Goal: Use online tool/utility: Utilize a website feature to perform a specific function

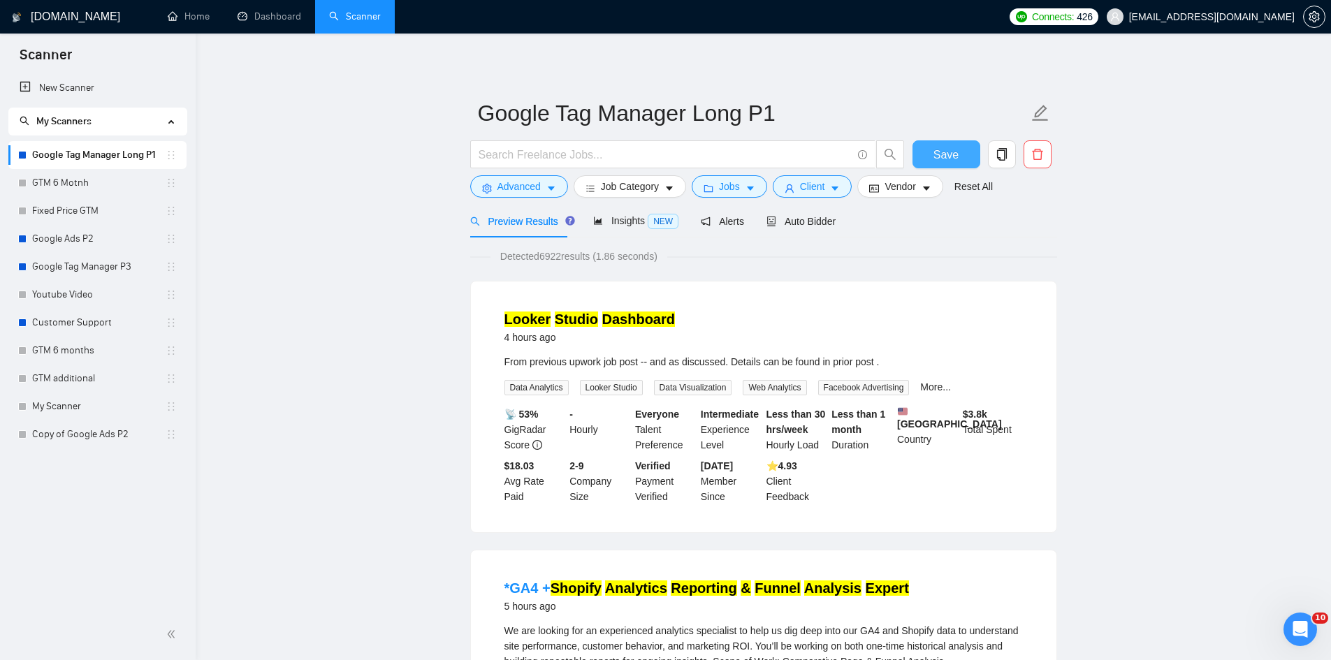
click at [967, 155] on button "Save" at bounding box center [947, 154] width 68 height 28
click at [536, 188] on span "Advanced" at bounding box center [519, 186] width 43 height 15
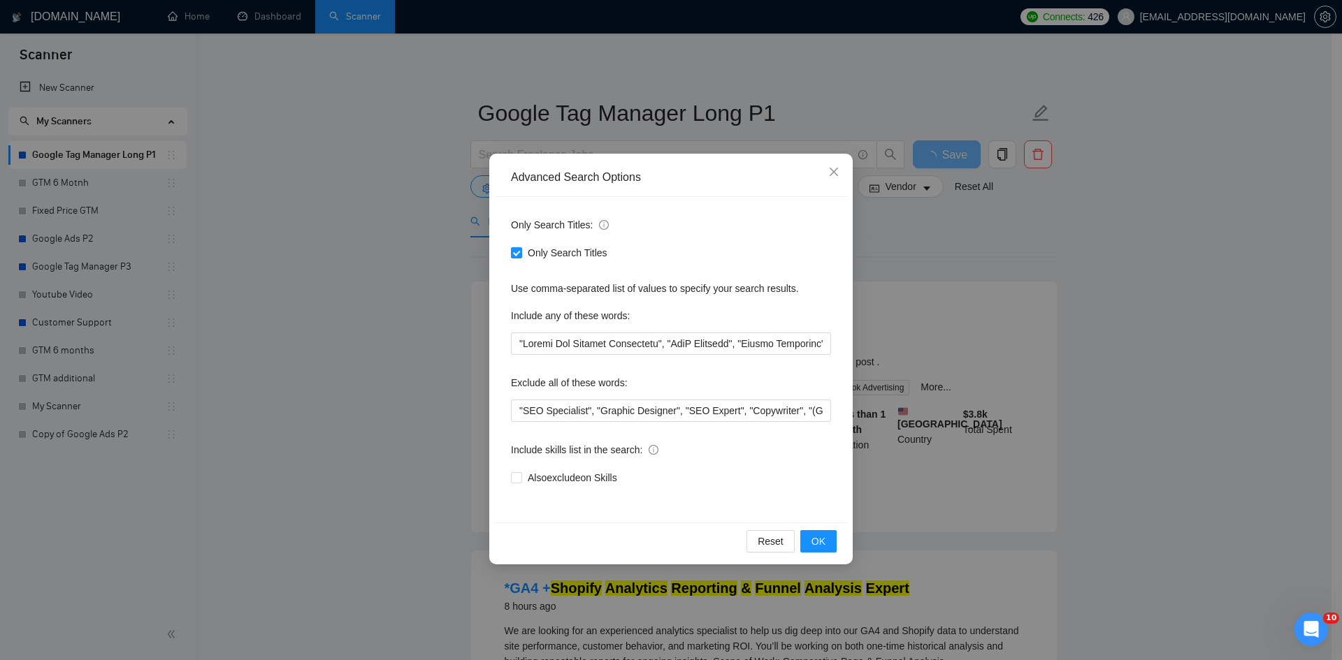
click at [548, 398] on div "Exclude all of these words:" at bounding box center [671, 386] width 320 height 28
click at [548, 408] on input ""SEO Specialist", "Graphic Designer", "SEO Expert", "Copywriter", "(Go-To-Marke…" at bounding box center [671, 411] width 320 height 22
click at [834, 168] on icon "close" at bounding box center [833, 171] width 11 height 11
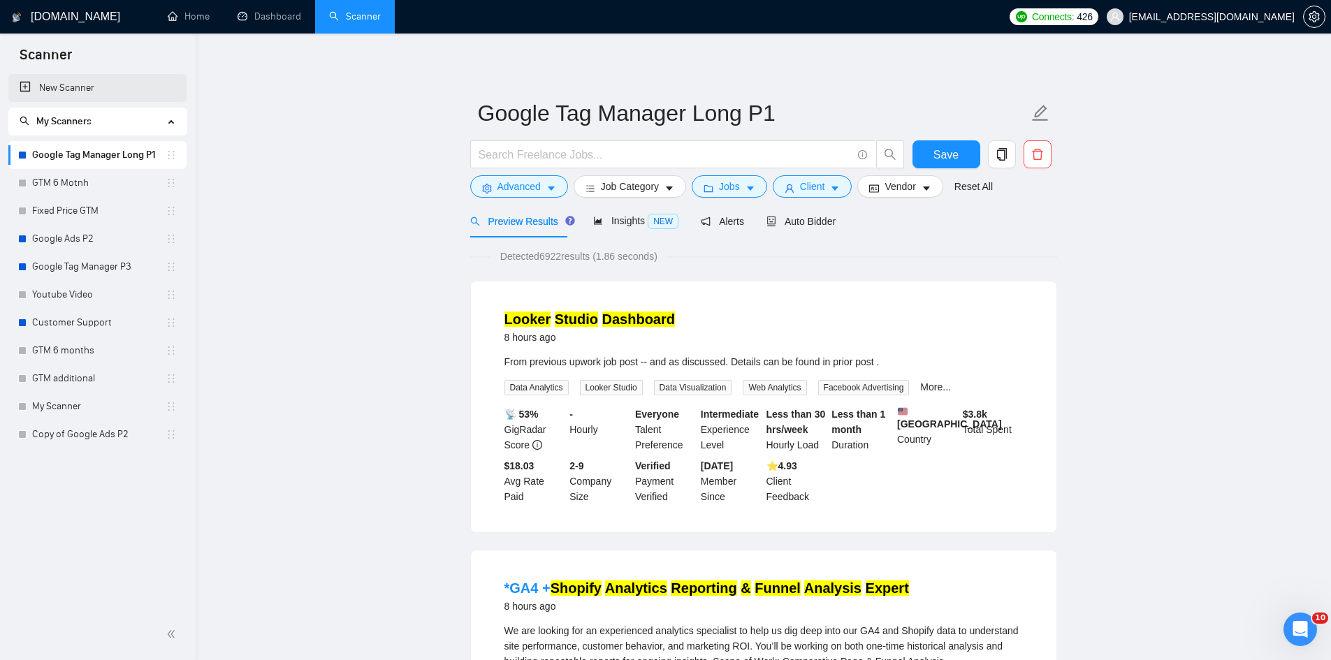
click at [62, 79] on link "New Scanner" at bounding box center [98, 88] width 156 height 28
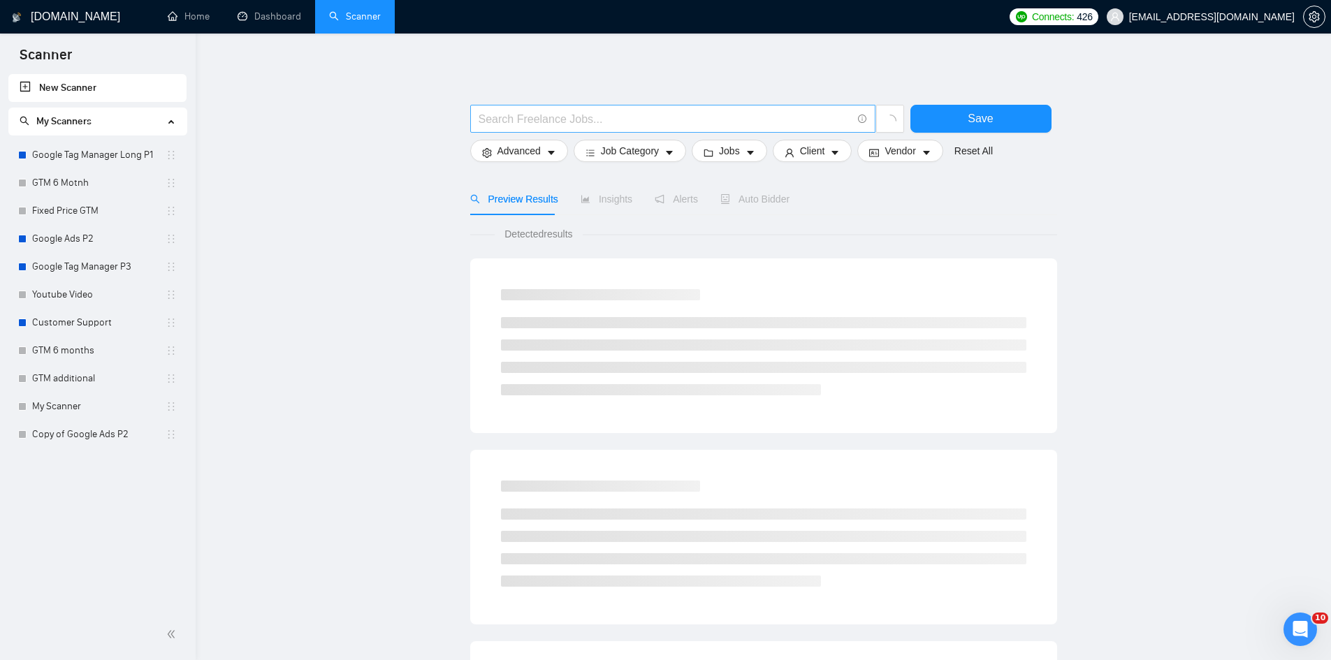
click at [573, 121] on input "text" at bounding box center [665, 118] width 373 height 17
click at [528, 121] on input "text" at bounding box center [665, 118] width 373 height 17
type input "G"
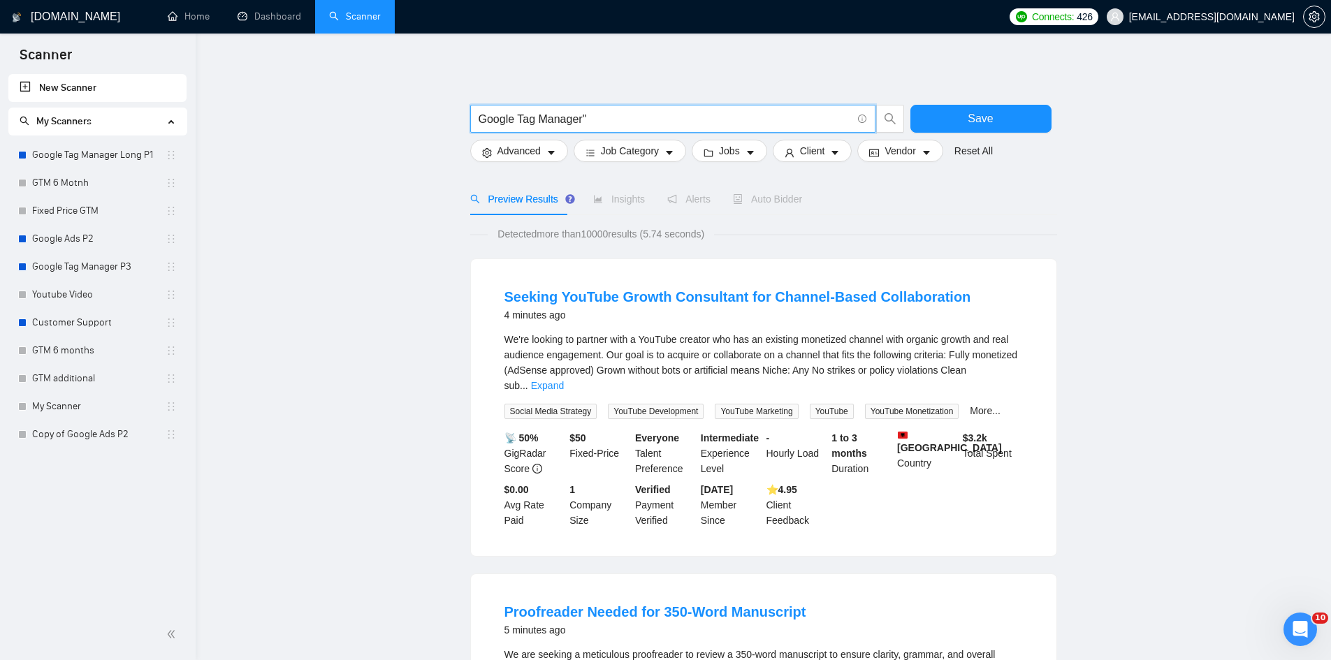
click at [481, 119] on input "Google Tag Manager"" at bounding box center [665, 118] width 373 height 17
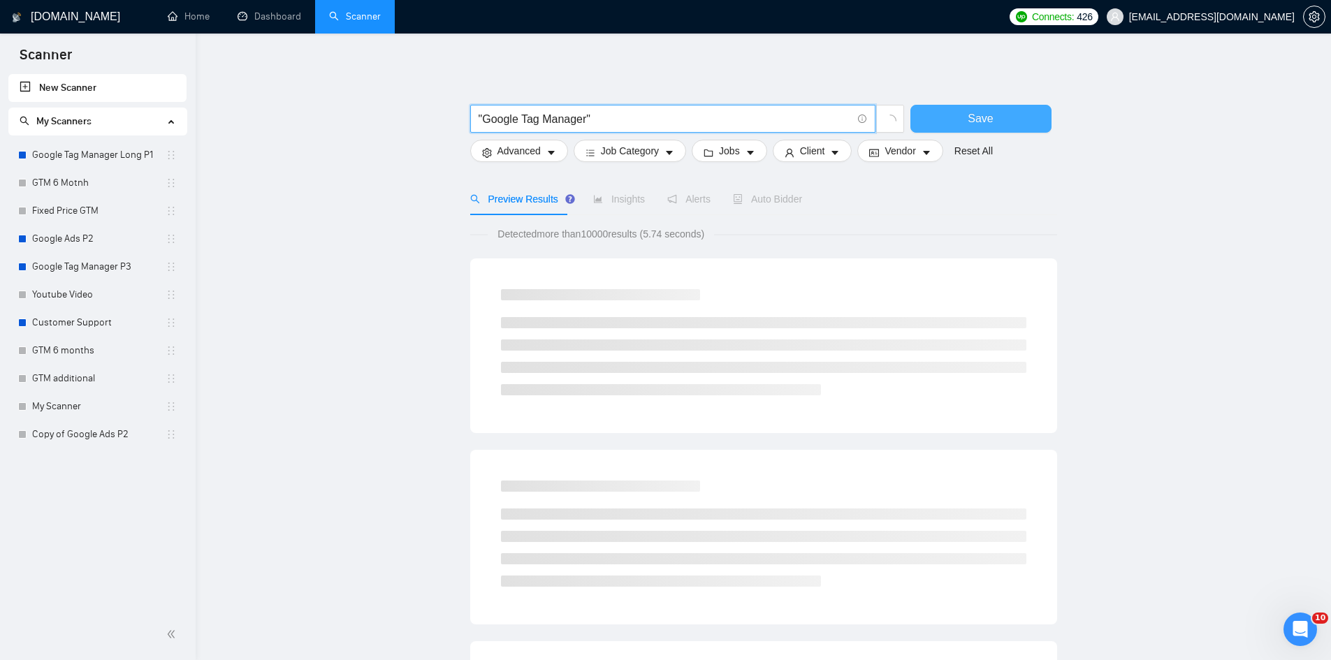
type input ""Google Tag Manager""
click at [950, 118] on button "Save" at bounding box center [981, 119] width 141 height 28
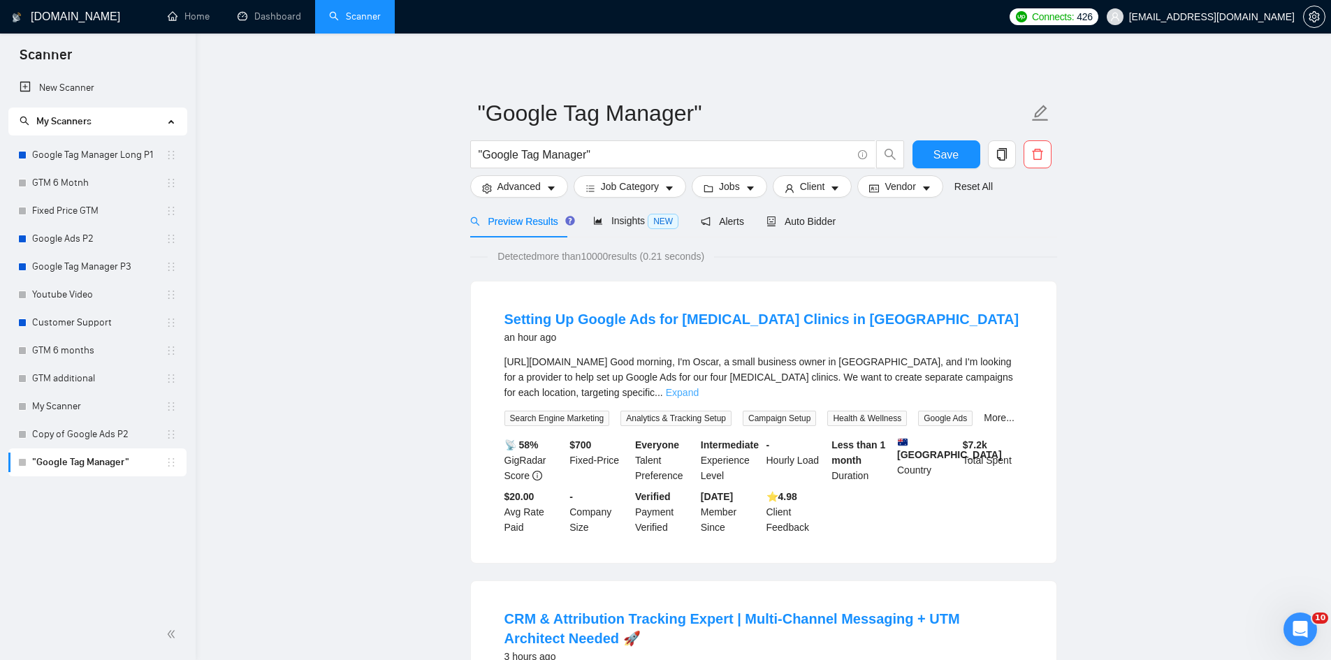
click at [699, 391] on link "Expand" at bounding box center [682, 392] width 33 height 11
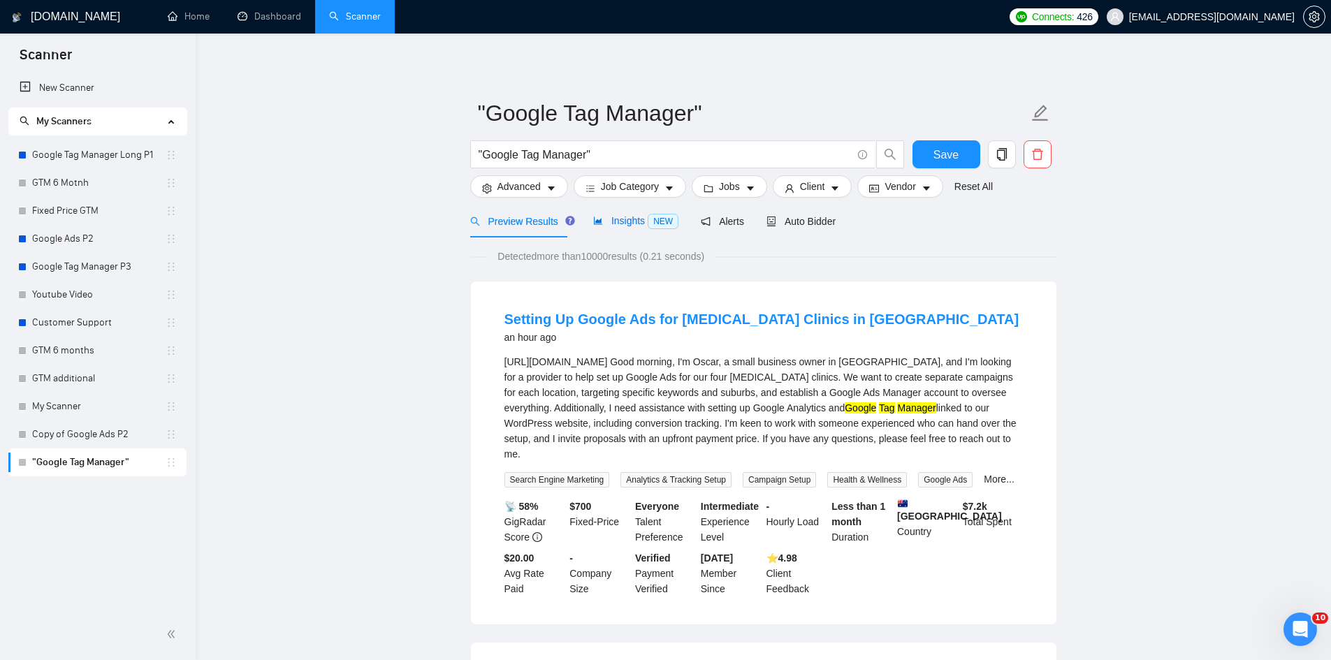
drag, startPoint x: 609, startPoint y: 222, endPoint x: 570, endPoint y: 227, distance: 39.5
click at [609, 222] on span "Insights NEW" at bounding box center [635, 220] width 85 height 11
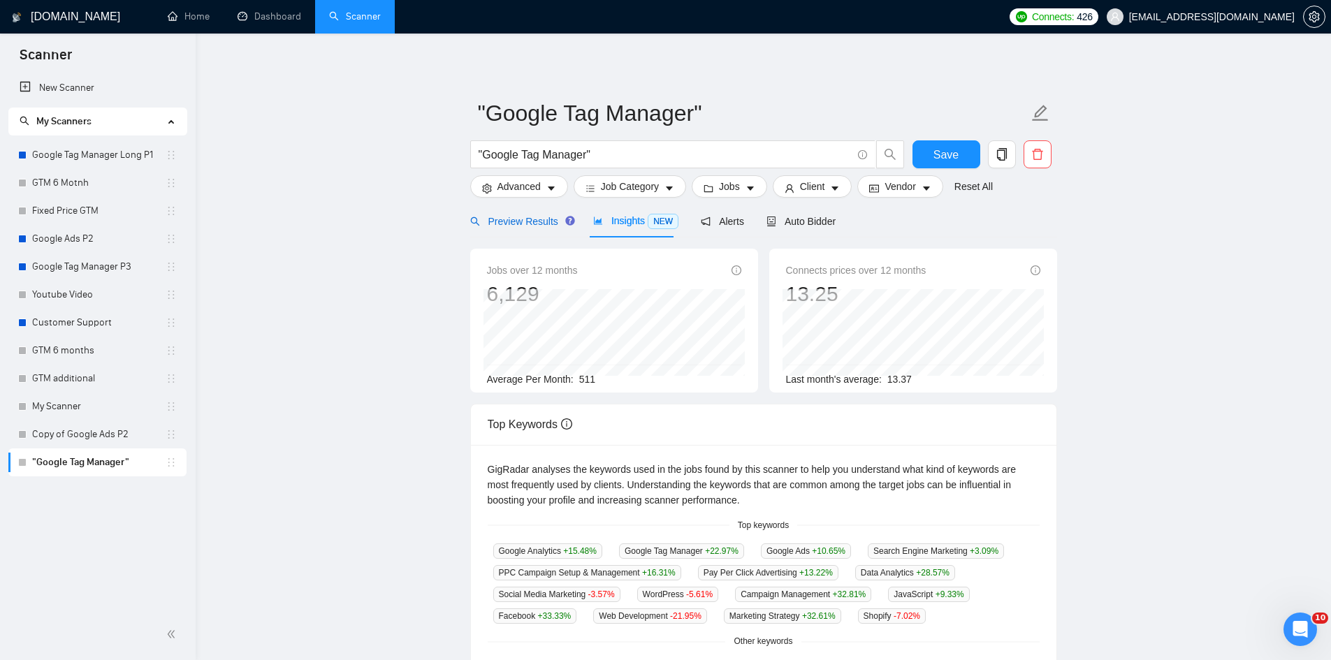
click at [548, 224] on span "Preview Results" at bounding box center [520, 221] width 101 height 11
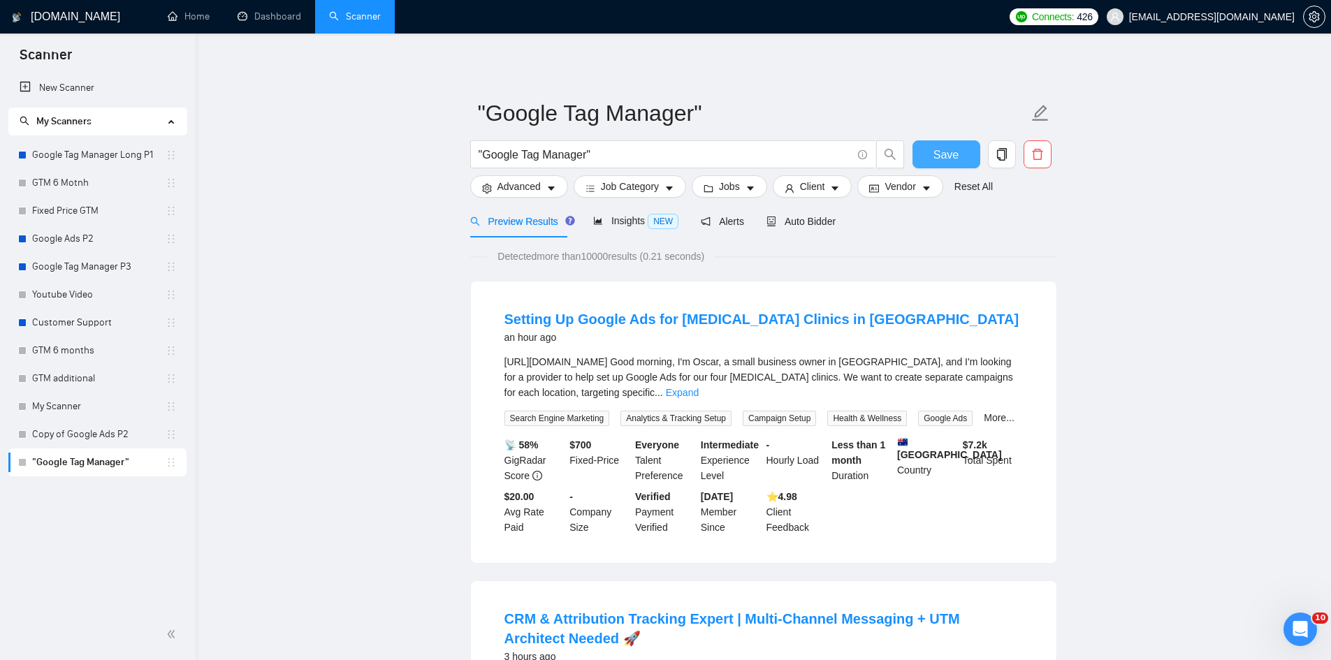
click at [933, 145] on button "Save" at bounding box center [947, 154] width 68 height 28
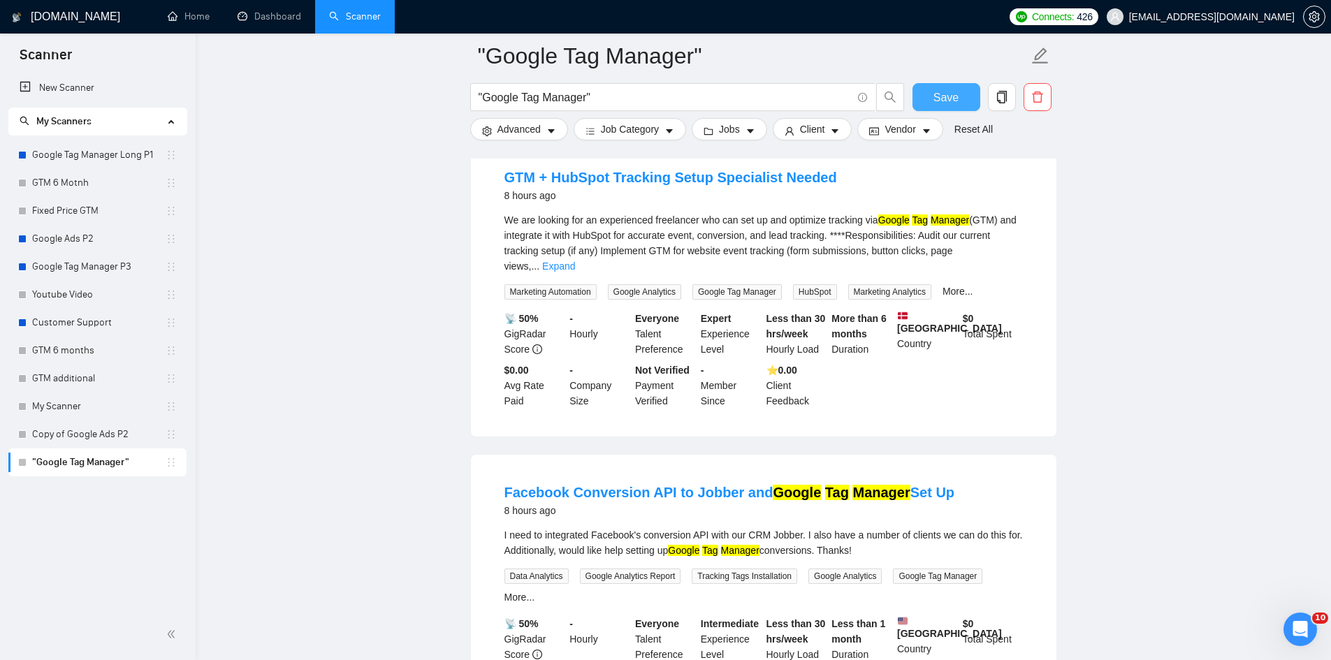
scroll to position [1188, 0]
